Goal: Find specific page/section

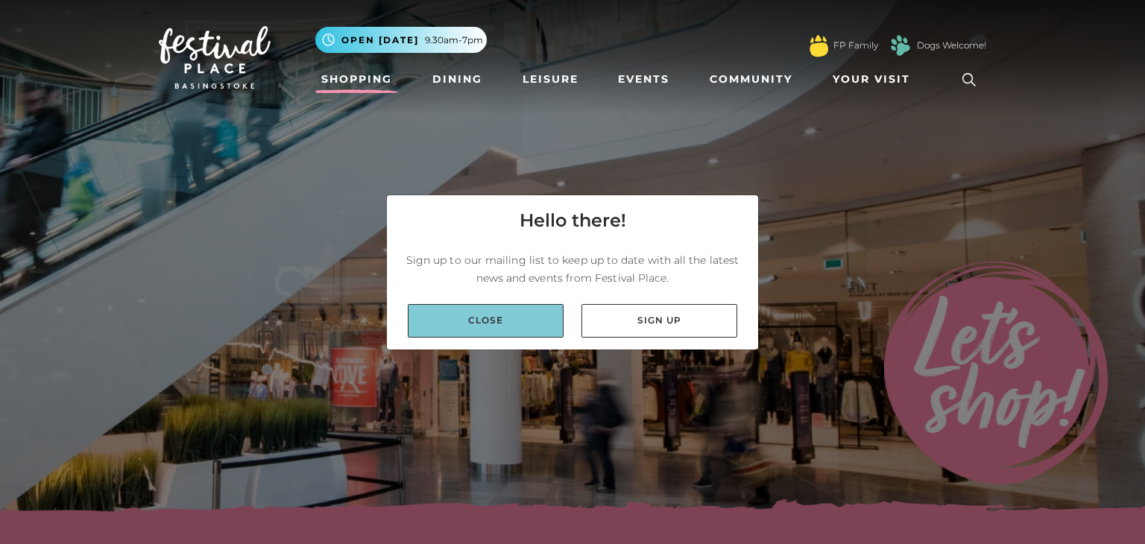
click at [497, 306] on link "Close" at bounding box center [486, 321] width 156 height 34
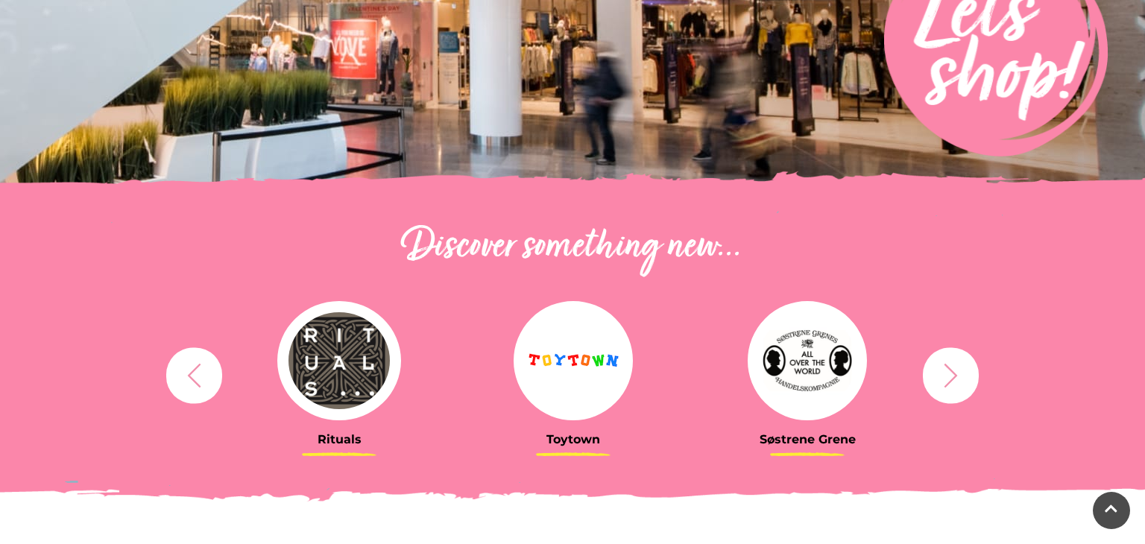
scroll to position [358, 0]
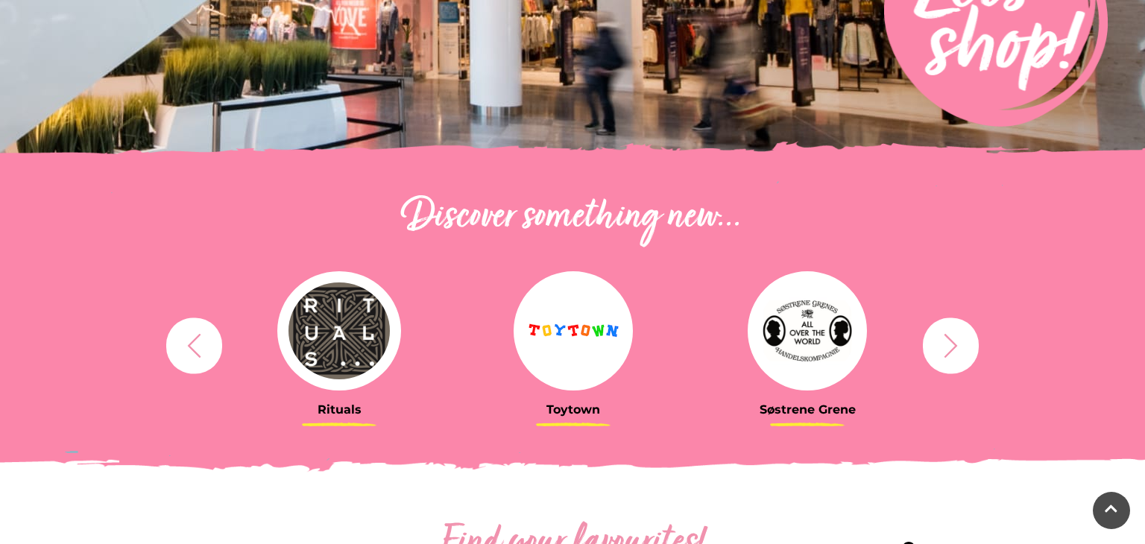
click at [940, 332] on icon "button" at bounding box center [951, 346] width 28 height 28
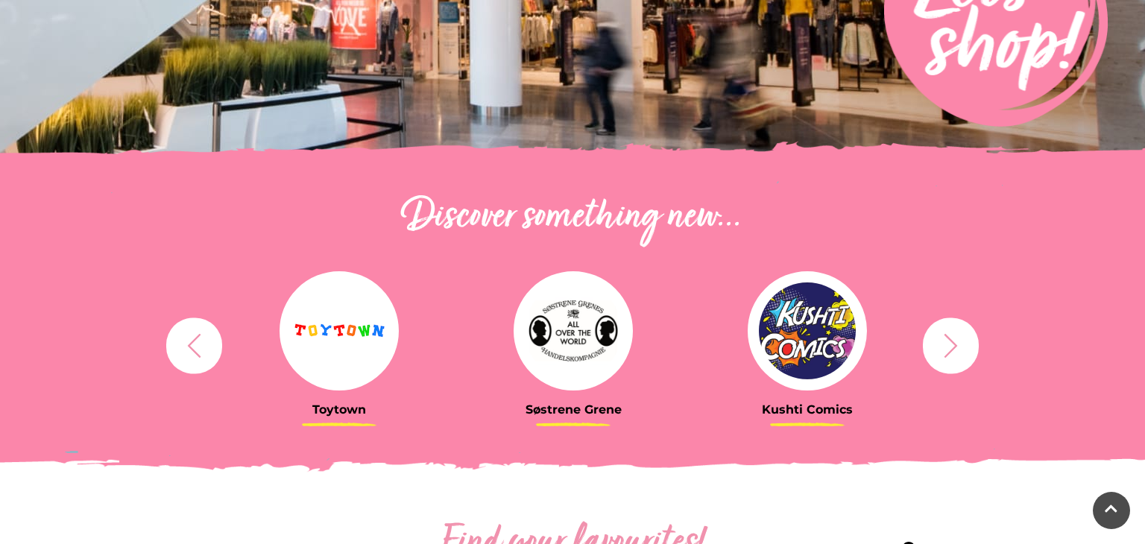
click at [940, 332] on icon "button" at bounding box center [951, 346] width 28 height 28
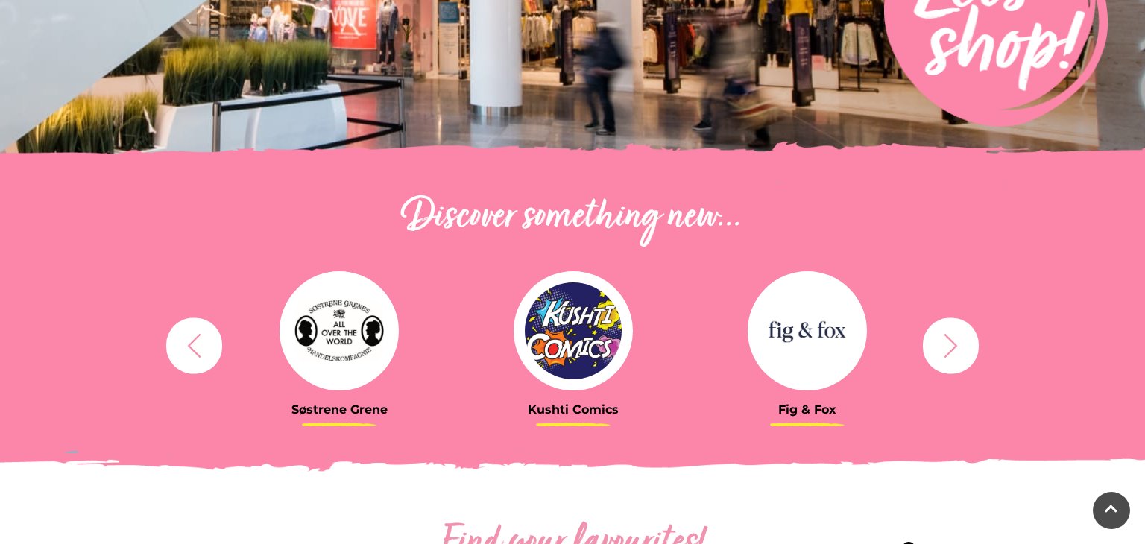
click at [935, 335] on button "button" at bounding box center [951, 346] width 56 height 56
click at [934, 335] on button "button" at bounding box center [951, 346] width 56 height 56
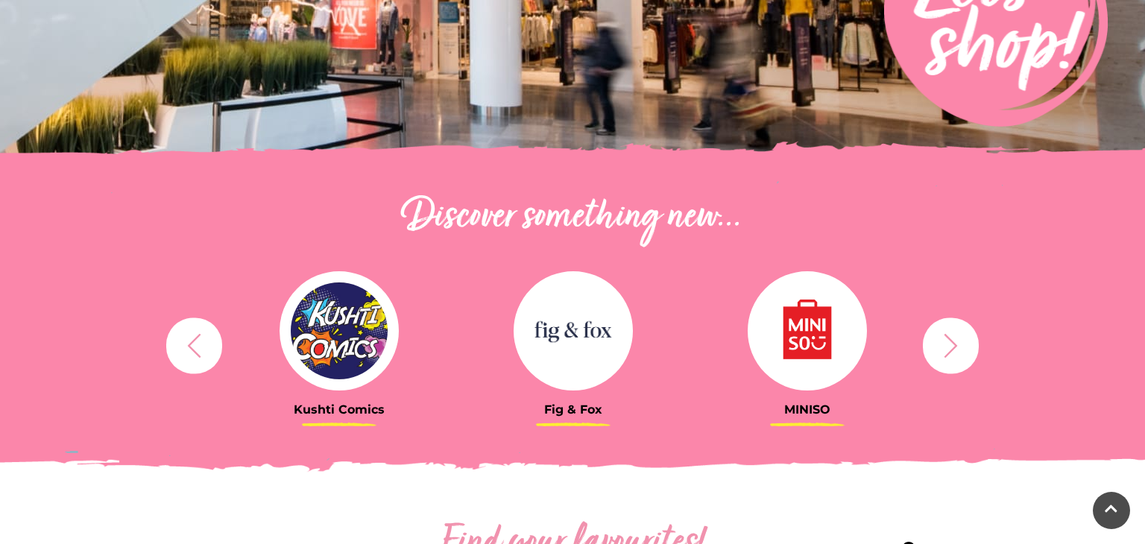
click at [934, 335] on button "button" at bounding box center [951, 346] width 56 height 56
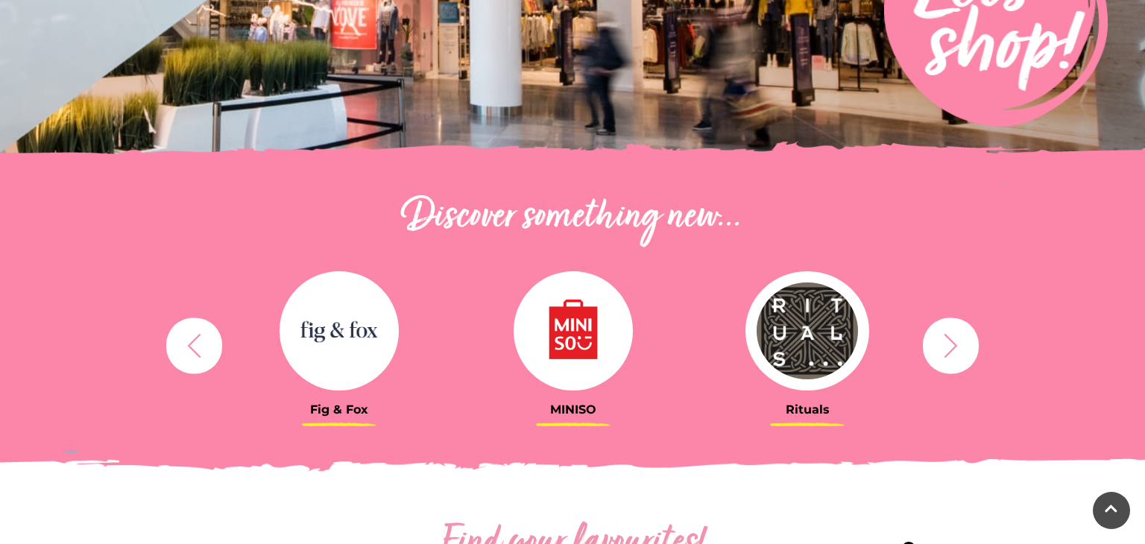
click at [934, 335] on button "button" at bounding box center [951, 346] width 56 height 56
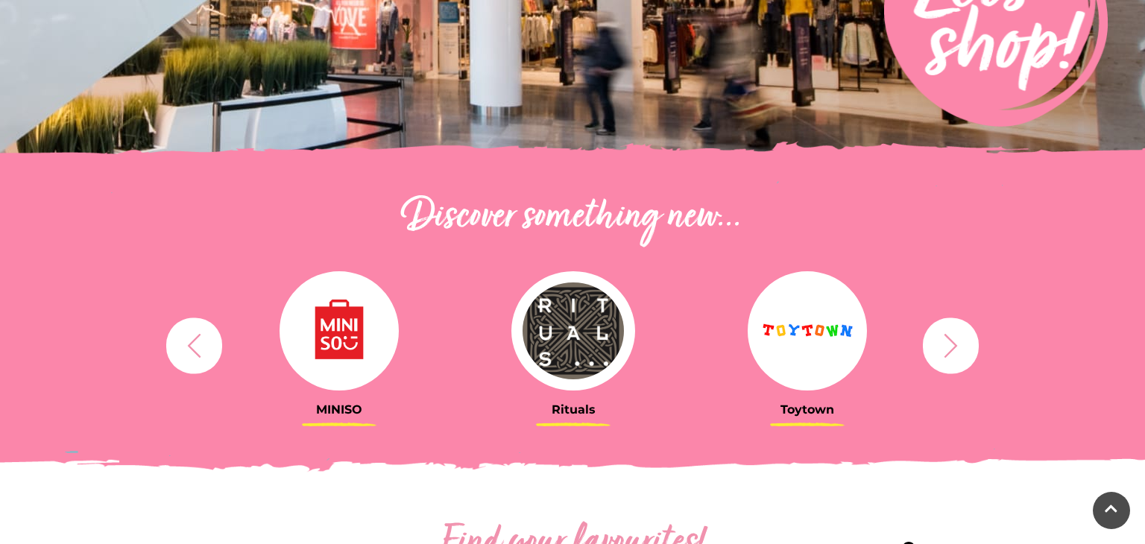
click at [934, 335] on button "button" at bounding box center [951, 346] width 56 height 56
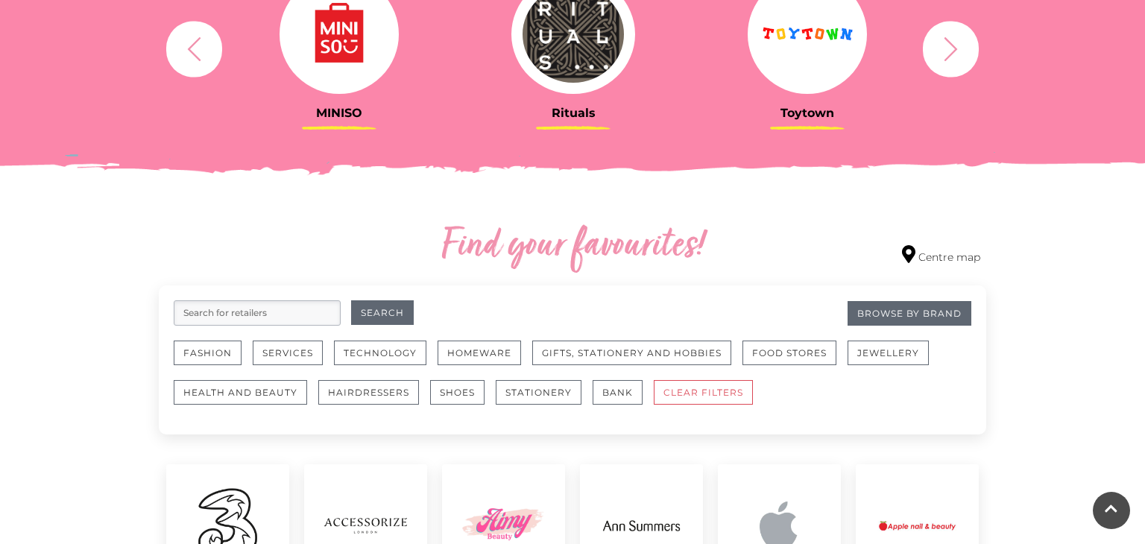
scroll to position [656, 0]
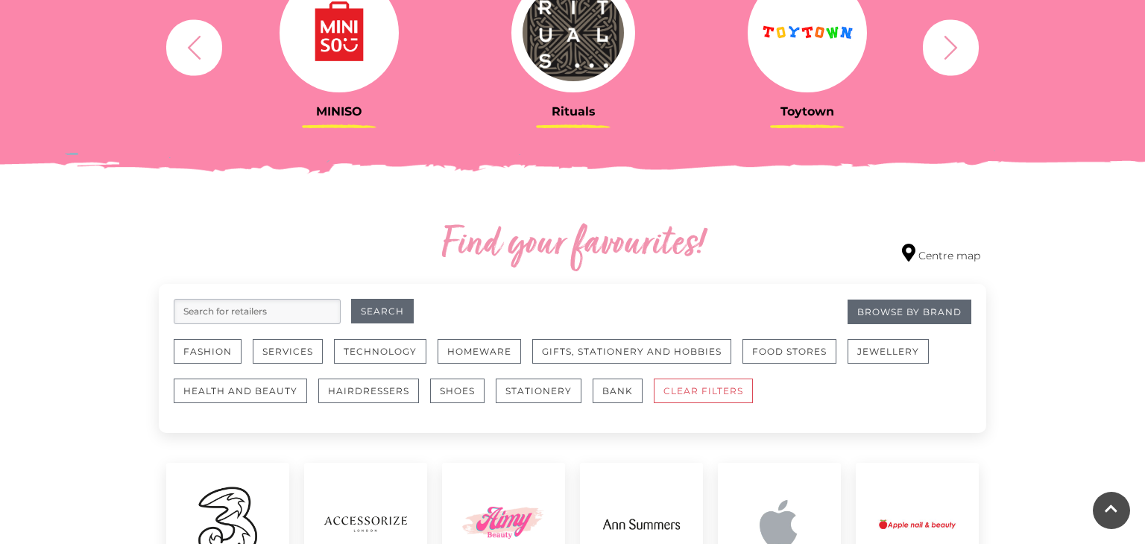
click at [324, 315] on input "search" at bounding box center [257, 311] width 167 height 25
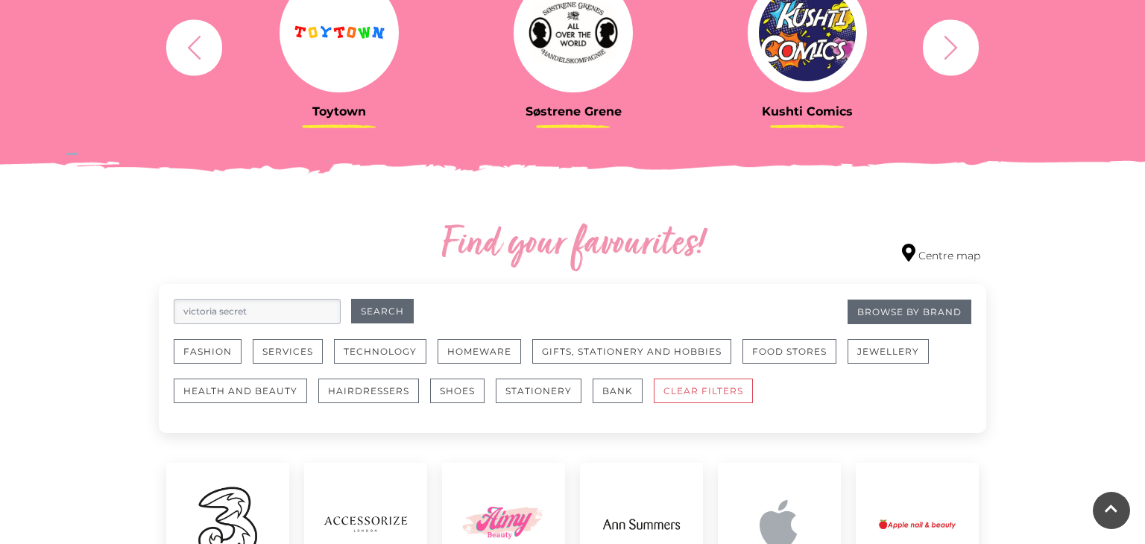
type input "victoria secret"
click at [351, 299] on button "Search" at bounding box center [382, 311] width 63 height 25
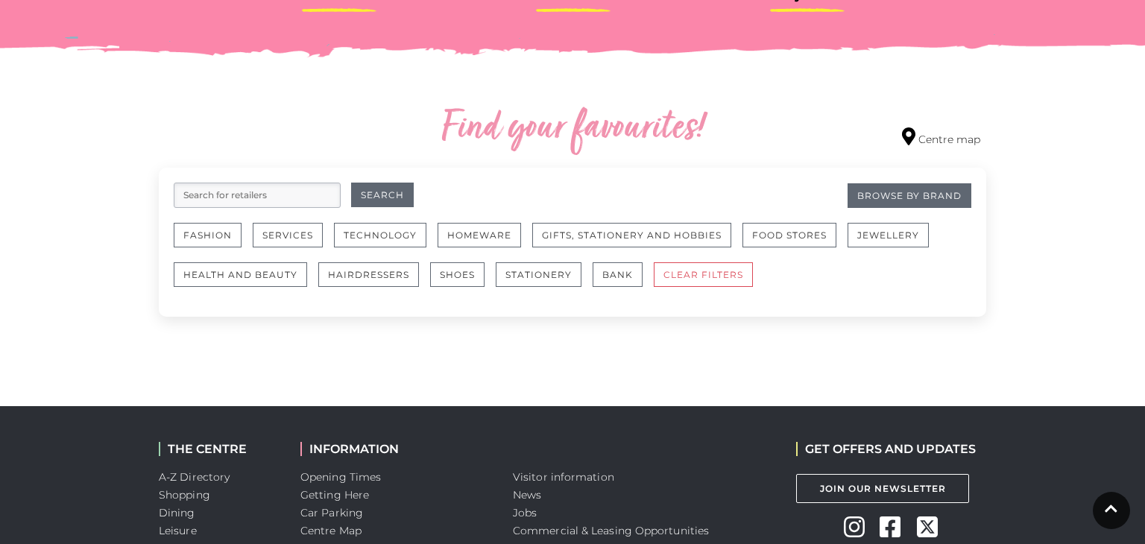
scroll to position [776, 0]
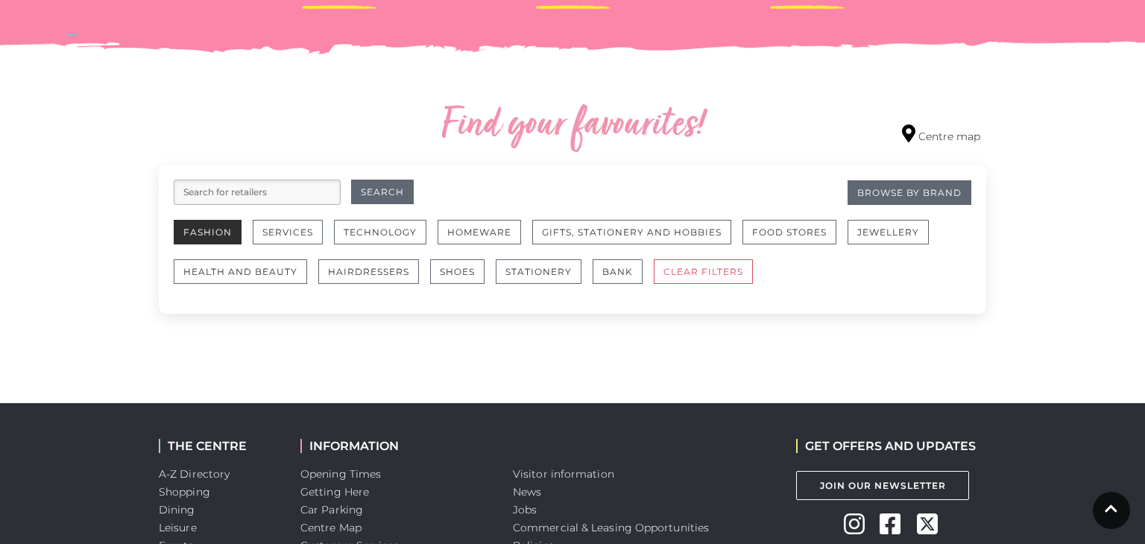
click at [189, 221] on button "Fashion" at bounding box center [208, 232] width 68 height 25
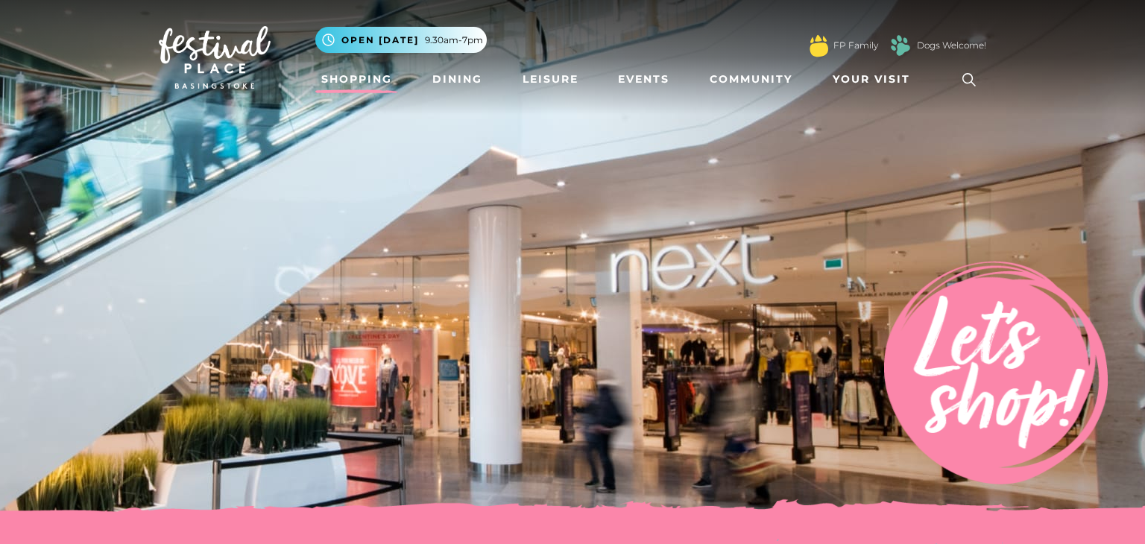
click at [978, 75] on icon at bounding box center [969, 80] width 22 height 22
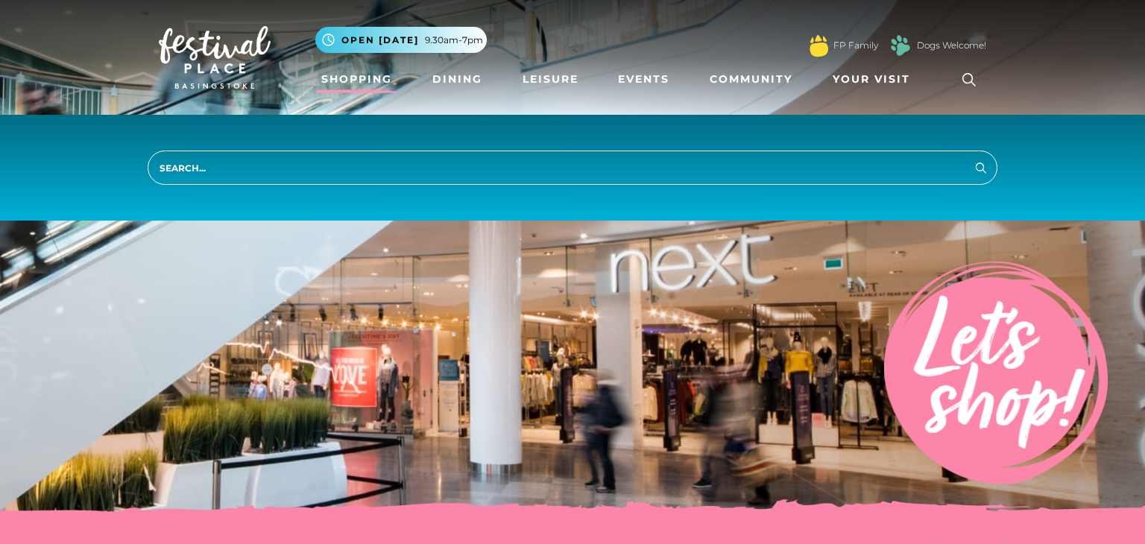
click at [776, 160] on input "search" at bounding box center [573, 168] width 850 height 34
type input "Victoria secret"
click at [972, 158] on button "Search" at bounding box center [981, 167] width 18 height 19
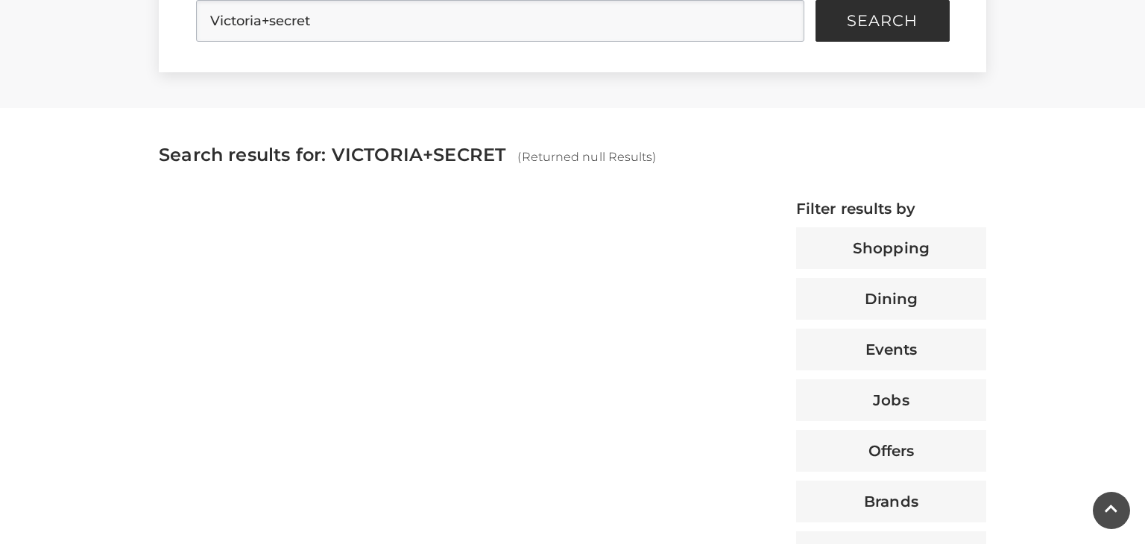
scroll to position [447, 0]
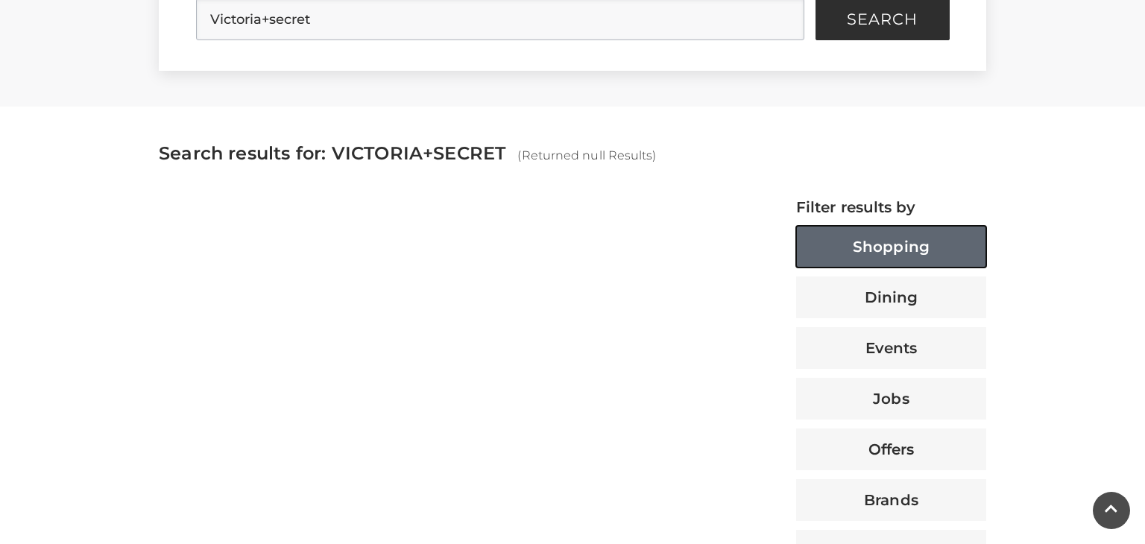
click at [915, 227] on button "Shopping" at bounding box center [891, 247] width 190 height 42
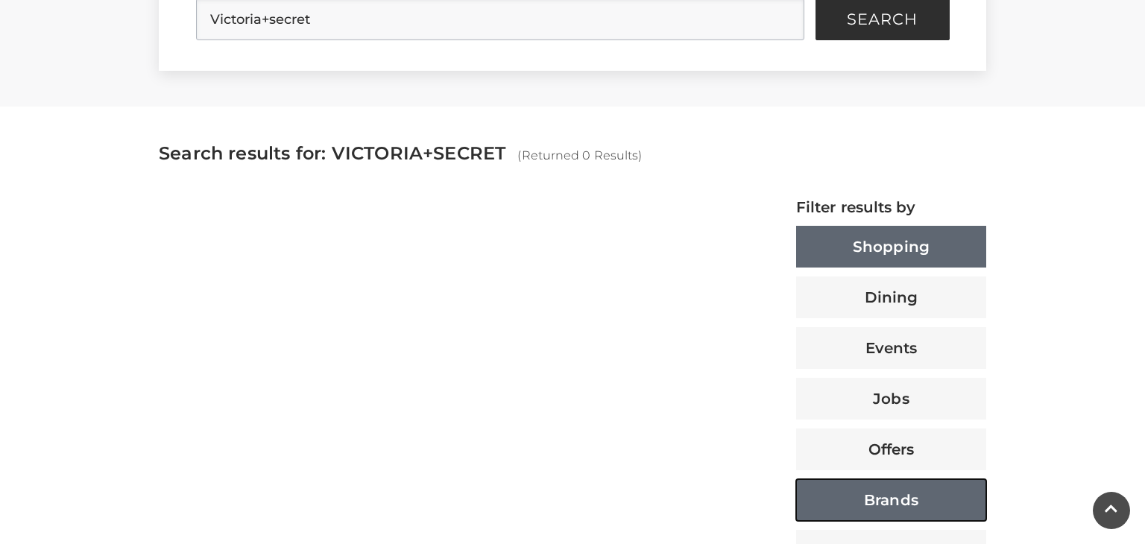
click at [884, 496] on button "Brands" at bounding box center [891, 500] width 190 height 42
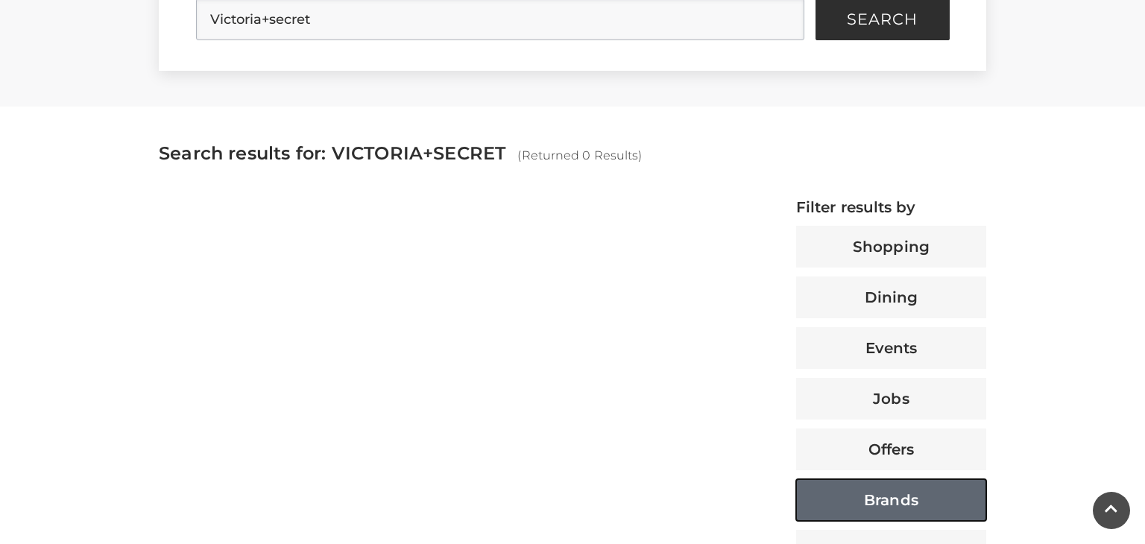
type button "67302"
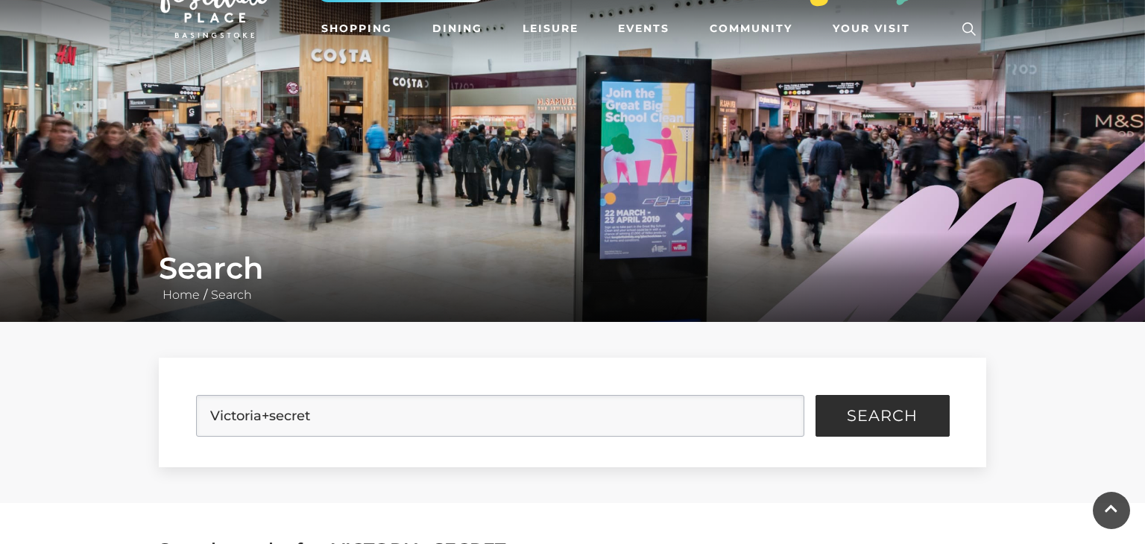
scroll to position [30, 0]
